Goal: Task Accomplishment & Management: Manage account settings

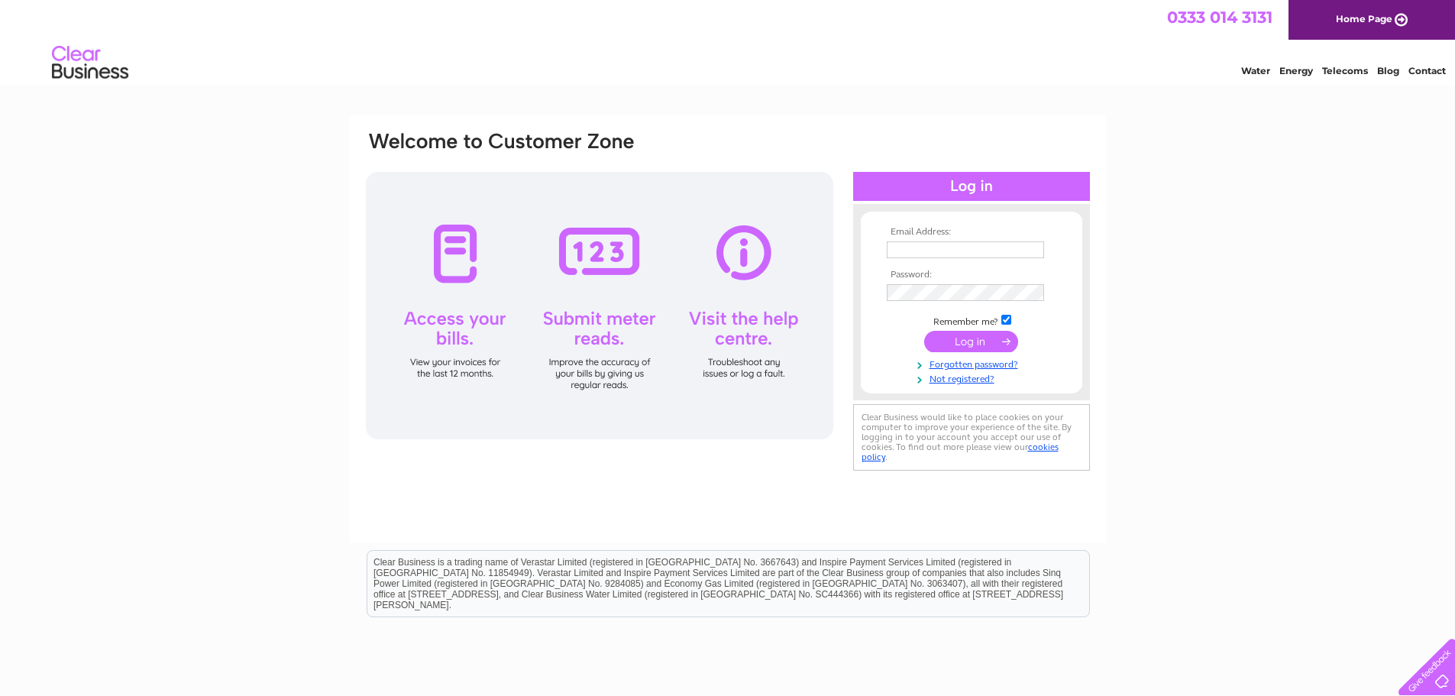
type input "joe@whiskyshop.com"
click at [944, 337] on input "submit" at bounding box center [971, 341] width 94 height 21
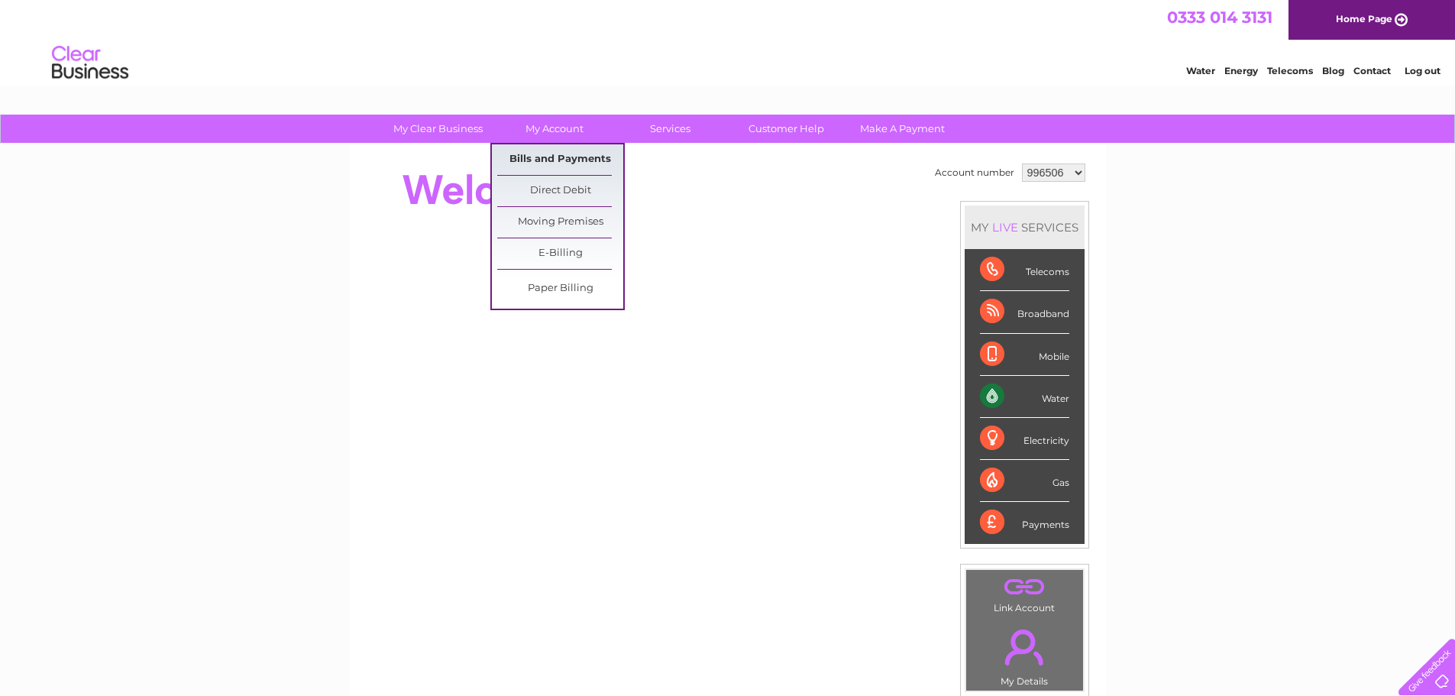
click at [548, 161] on link "Bills and Payments" at bounding box center [560, 159] width 126 height 31
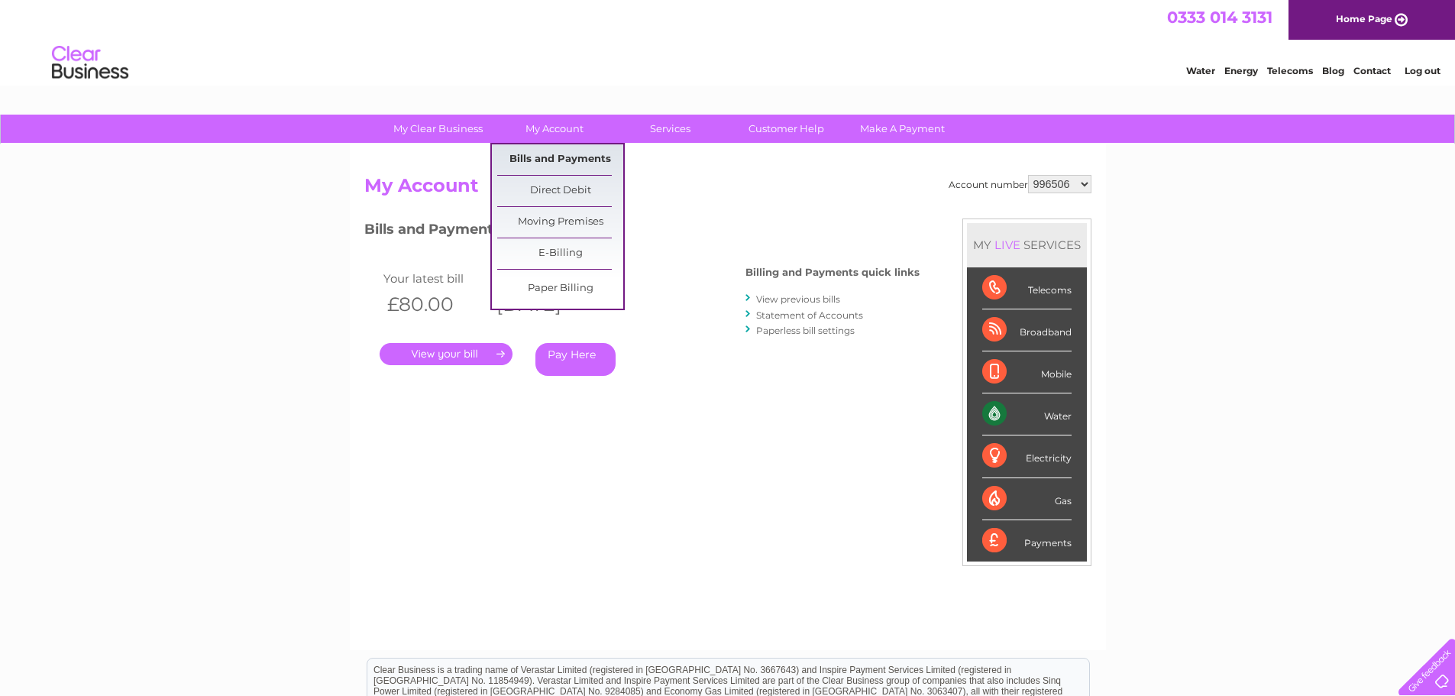
click at [541, 151] on link "Bills and Payments" at bounding box center [560, 159] width 126 height 31
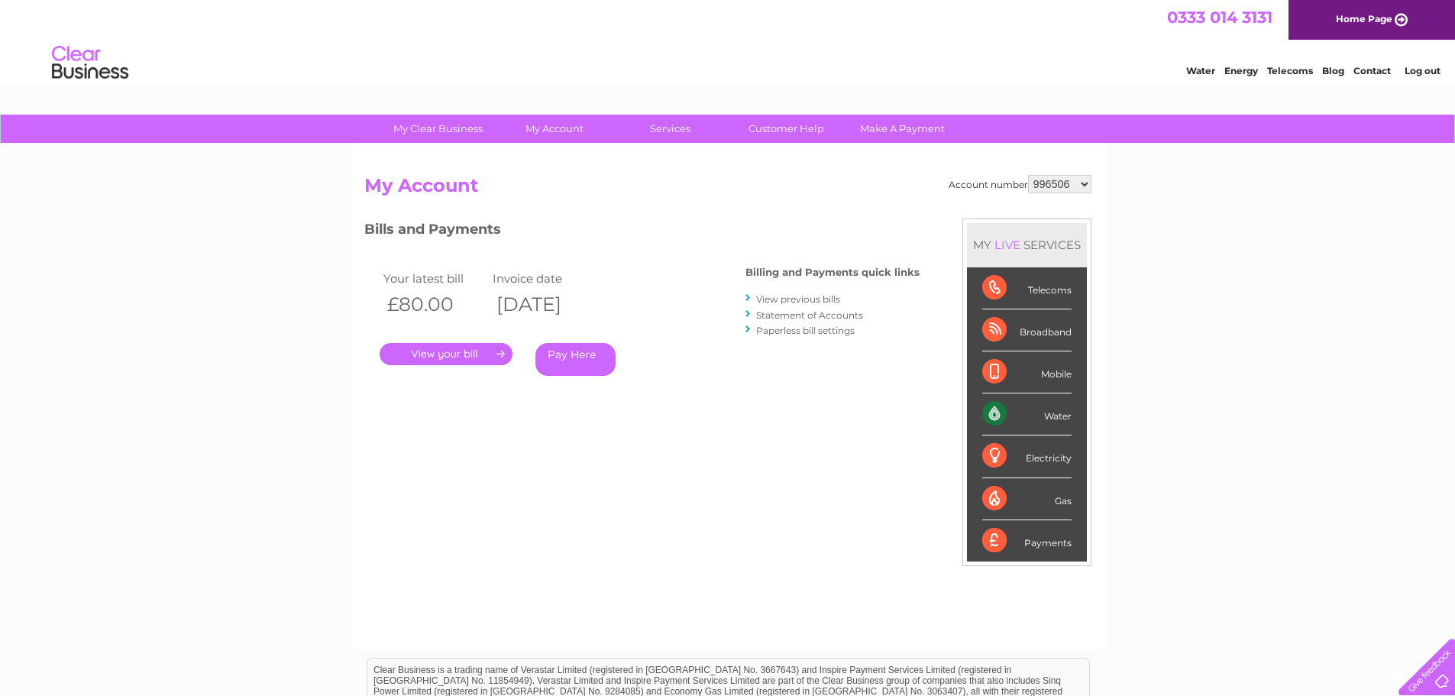
click at [793, 302] on link "View previous bills" at bounding box center [798, 298] width 84 height 11
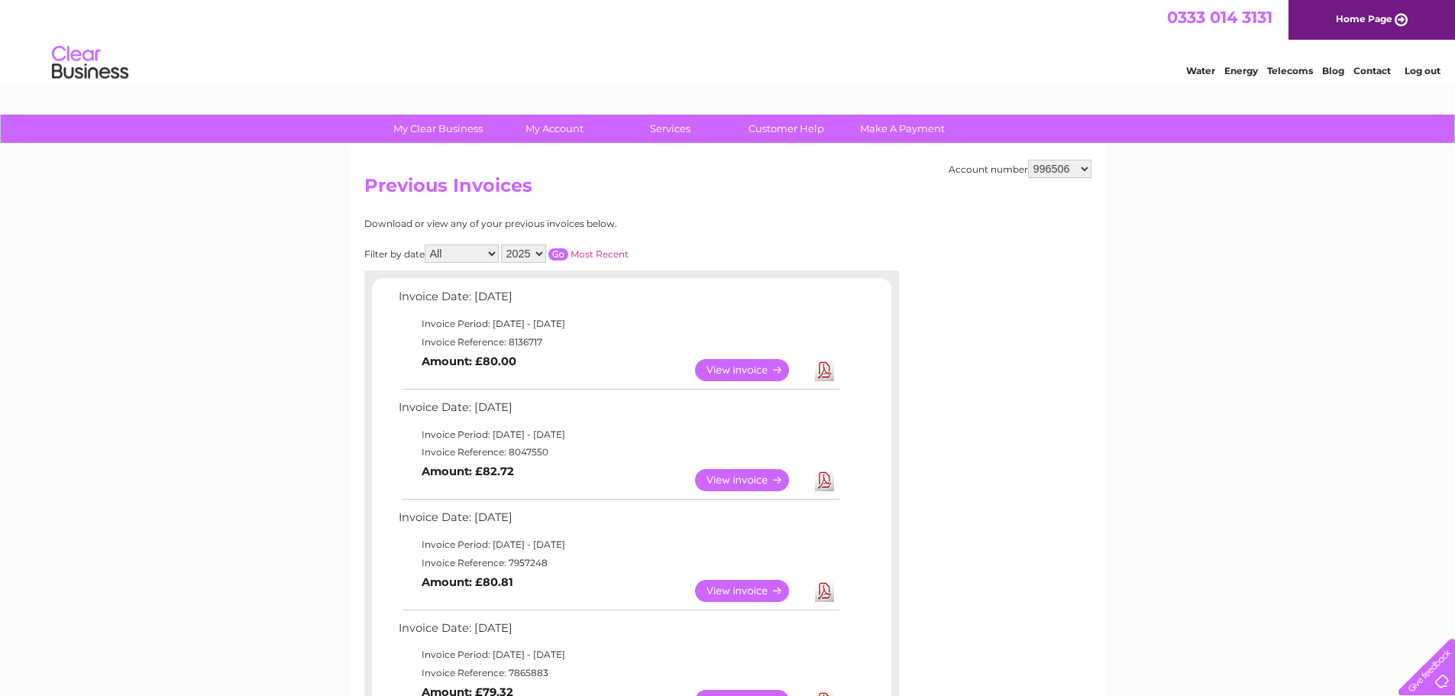
click at [833, 373] on link "Download" at bounding box center [824, 370] width 19 height 22
